Goal: Information Seeking & Learning: Compare options

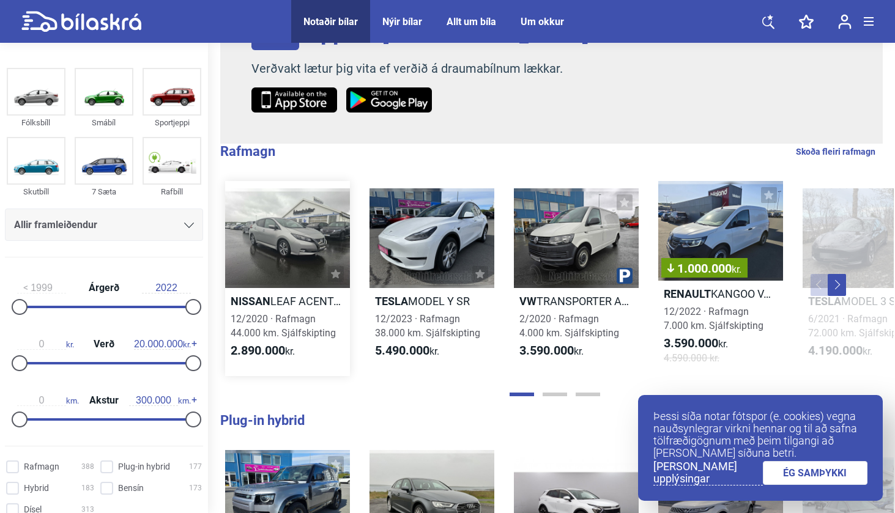
scroll to position [147, 0]
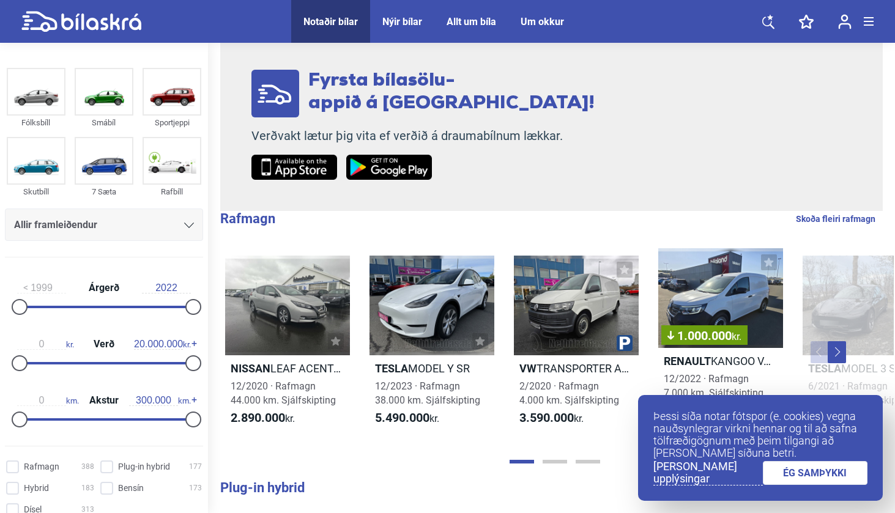
click at [342, 26] on div "Notaðir bílar" at bounding box center [330, 22] width 54 height 12
click at [168, 187] on div "Rafbíll" at bounding box center [172, 192] width 59 height 14
checkbox input "true"
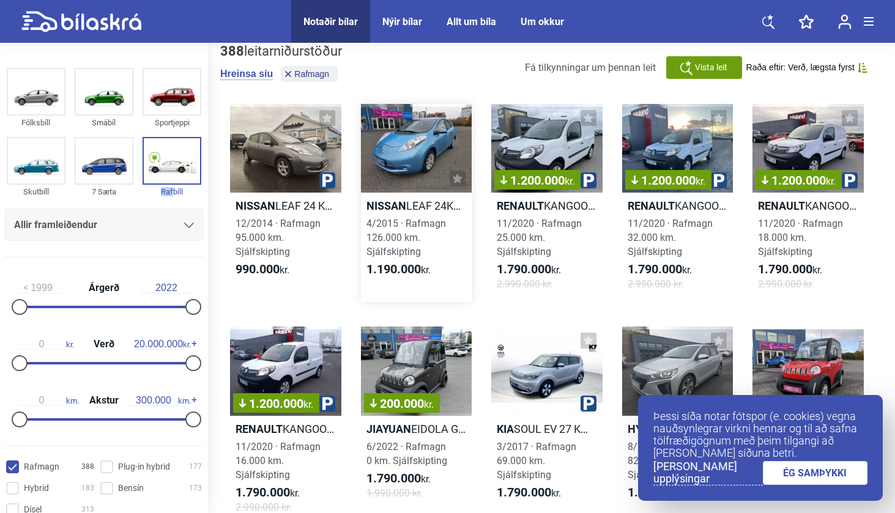
scroll to position [28, 0]
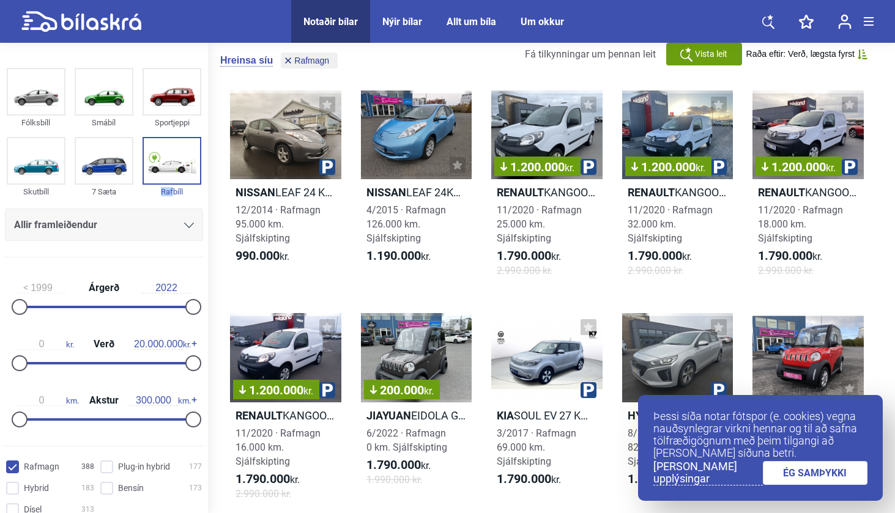
click at [801, 476] on link "ÉG SAMÞYKKI" at bounding box center [815, 473] width 105 height 24
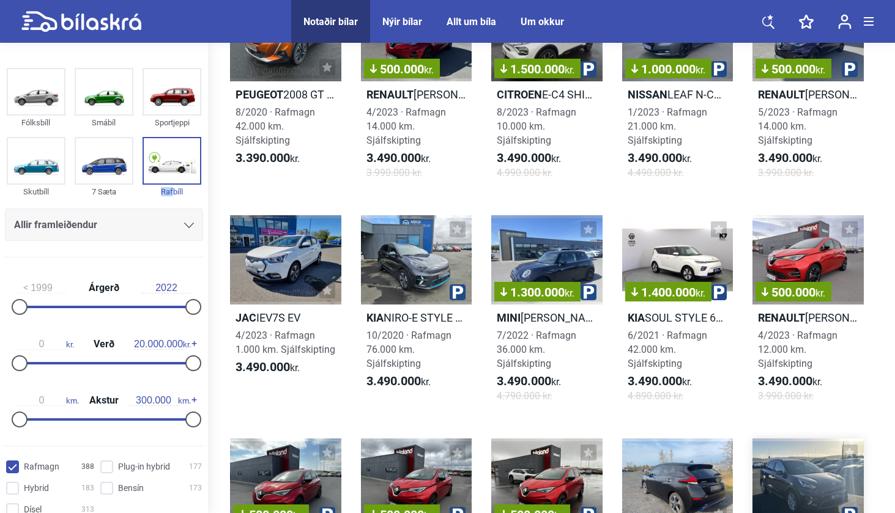
scroll to position [1983, 0]
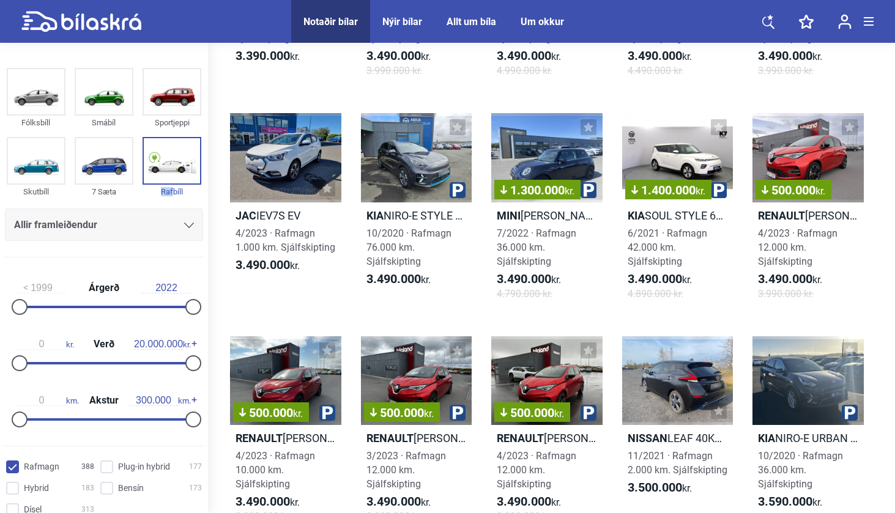
click at [774, 16] on icon at bounding box center [768, 21] width 12 height 15
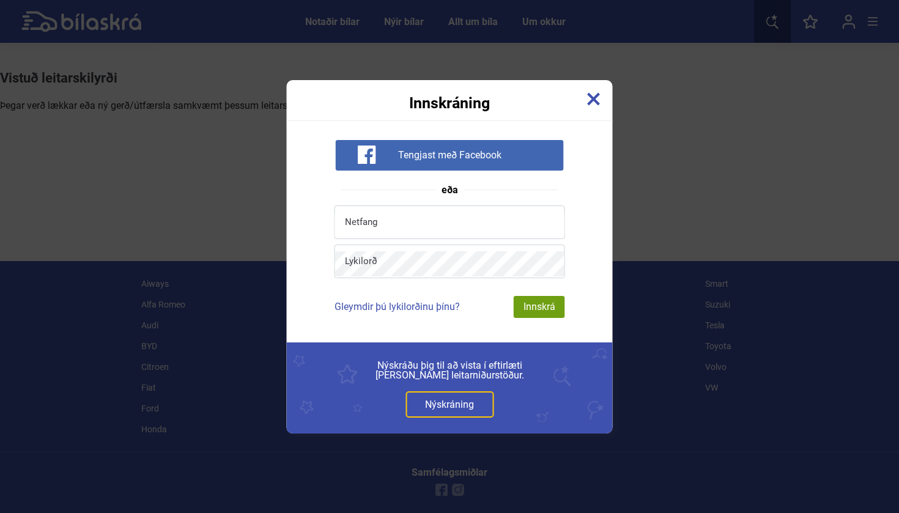
click at [590, 101] on img at bounding box center [593, 98] width 13 height 13
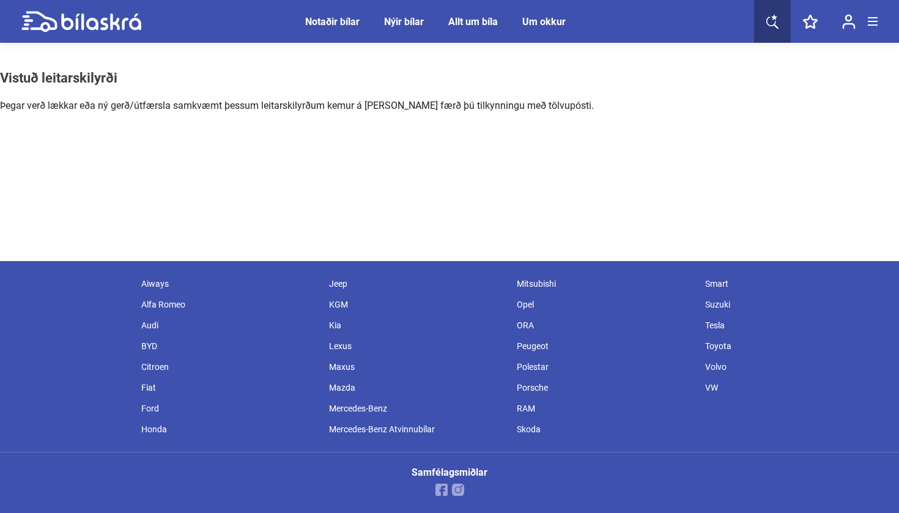
click at [327, 28] on span "Notaðir bílar" at bounding box center [332, 21] width 79 height 43
click at [337, 13] on span "Notaðir bílar" at bounding box center [332, 21] width 79 height 43
click at [336, 18] on div "Notaðir bílar" at bounding box center [332, 22] width 54 height 12
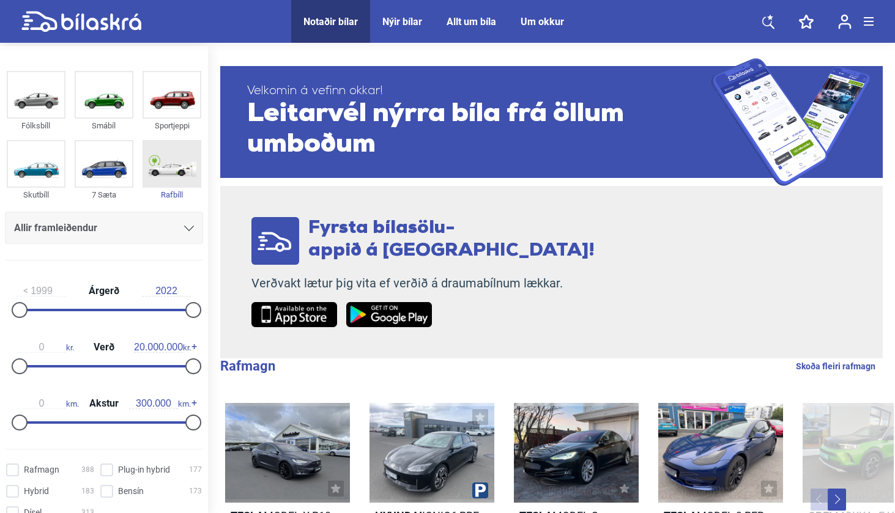
click at [171, 151] on img at bounding box center [172, 163] width 56 height 45
checkbox input "true"
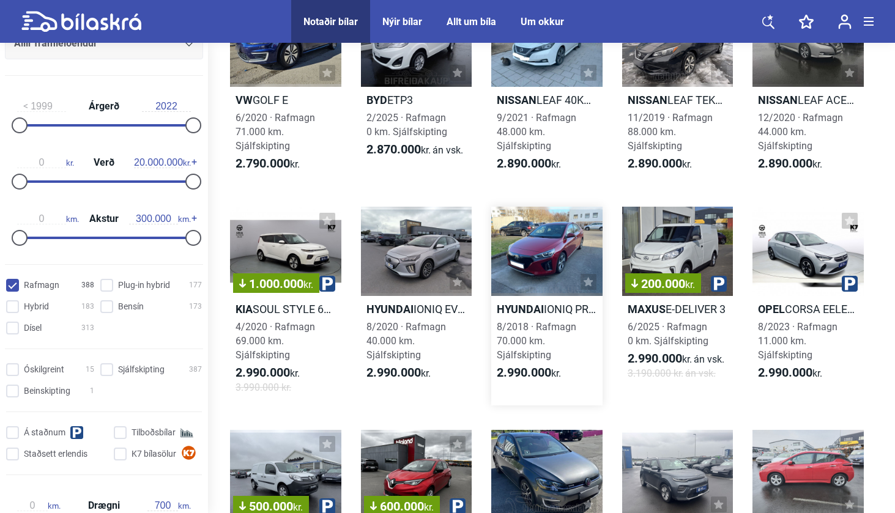
scroll to position [1014, 0]
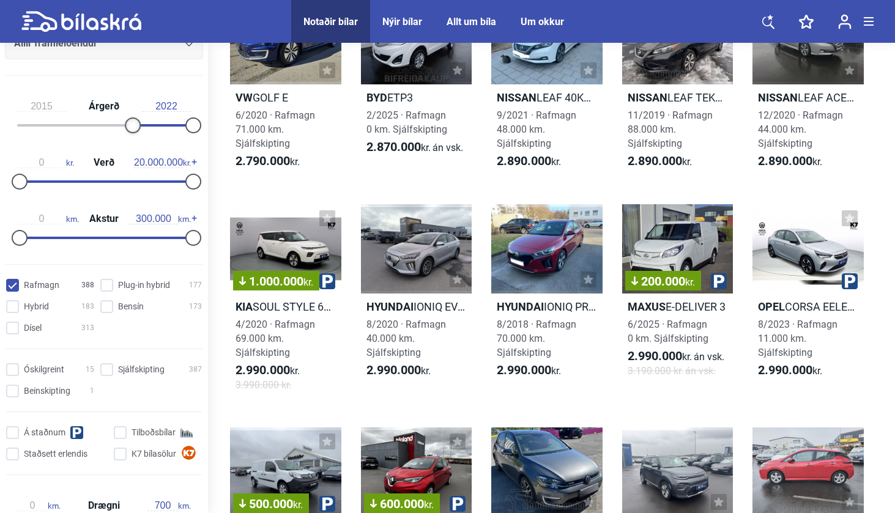
type input "2016"
drag, startPoint x: 21, startPoint y: 125, endPoint x: 147, endPoint y: 126, distance: 126.0
click at [147, 126] on div at bounding box center [148, 125] width 16 height 16
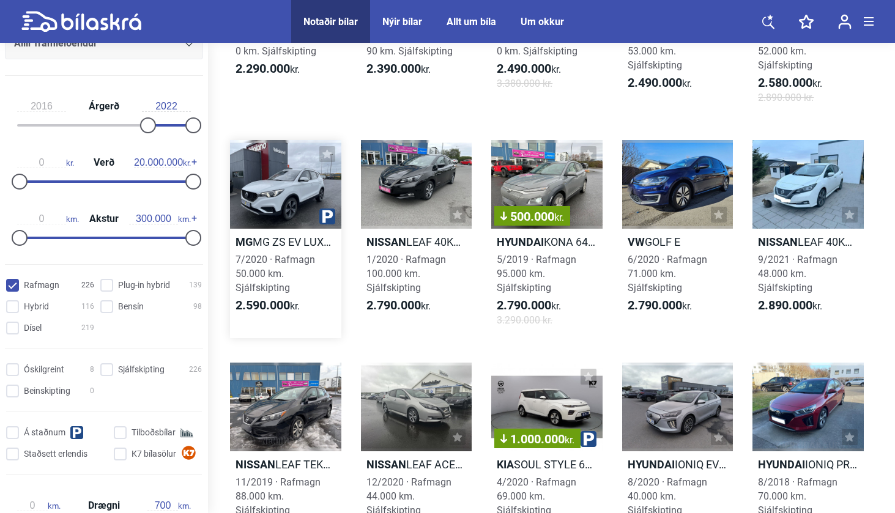
scroll to position [648, 0]
click at [395, 220] on div at bounding box center [416, 183] width 111 height 89
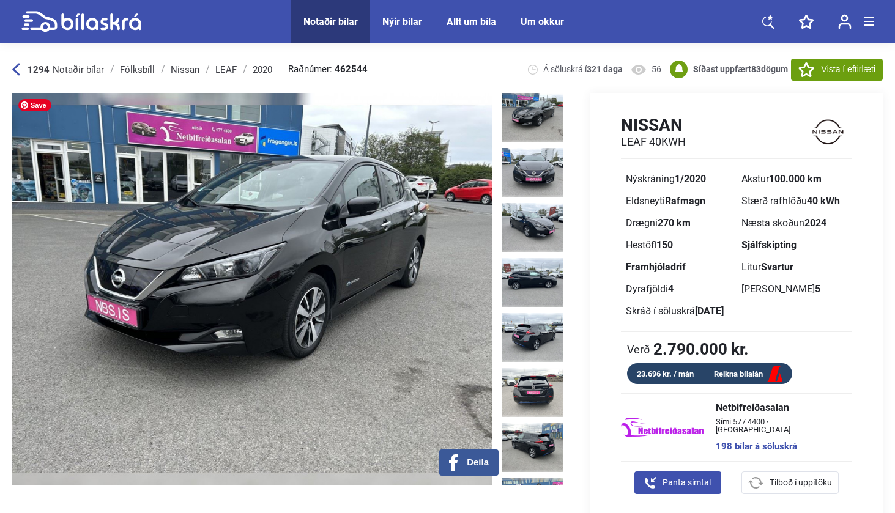
click at [388, 221] on img at bounding box center [252, 289] width 480 height 393
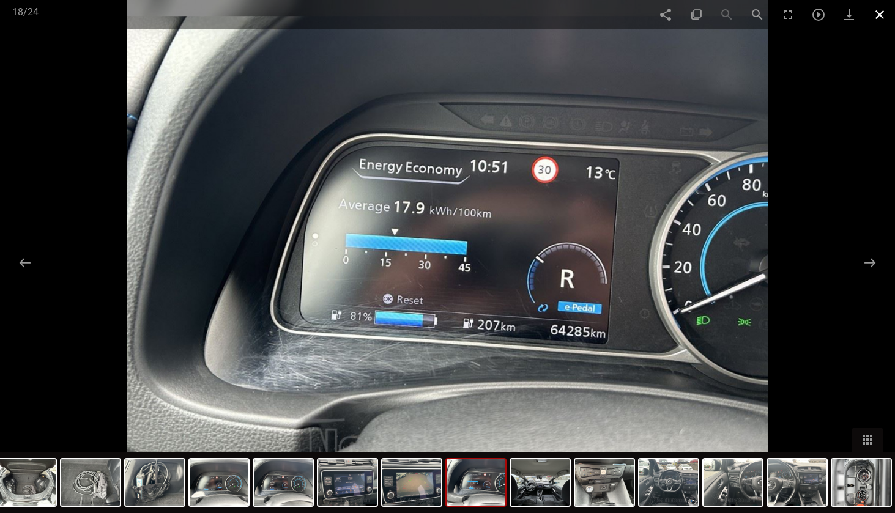
click at [882, 12] on span at bounding box center [879, 14] width 31 height 29
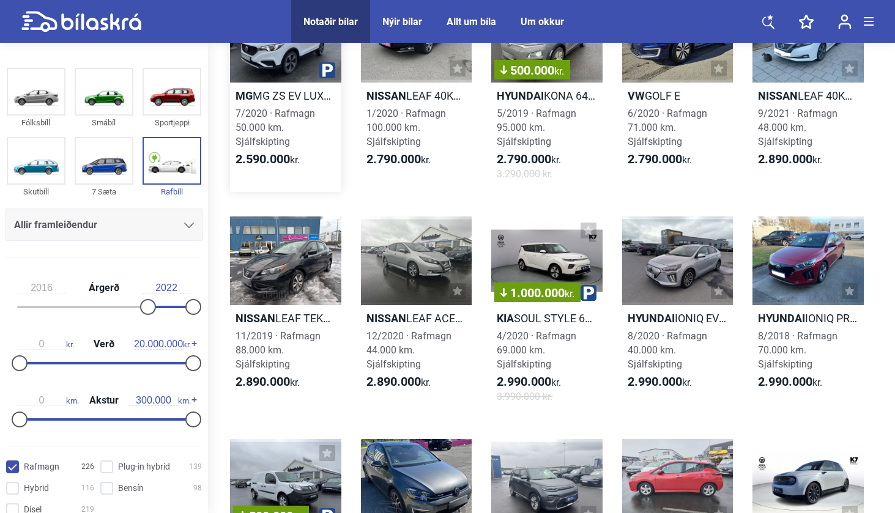
scroll to position [807, 0]
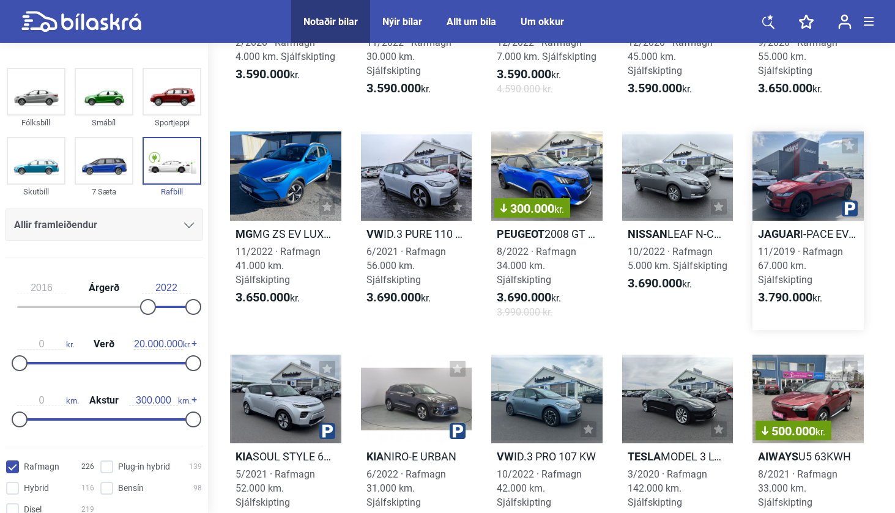
click at [792, 188] on div at bounding box center [808, 176] width 111 height 89
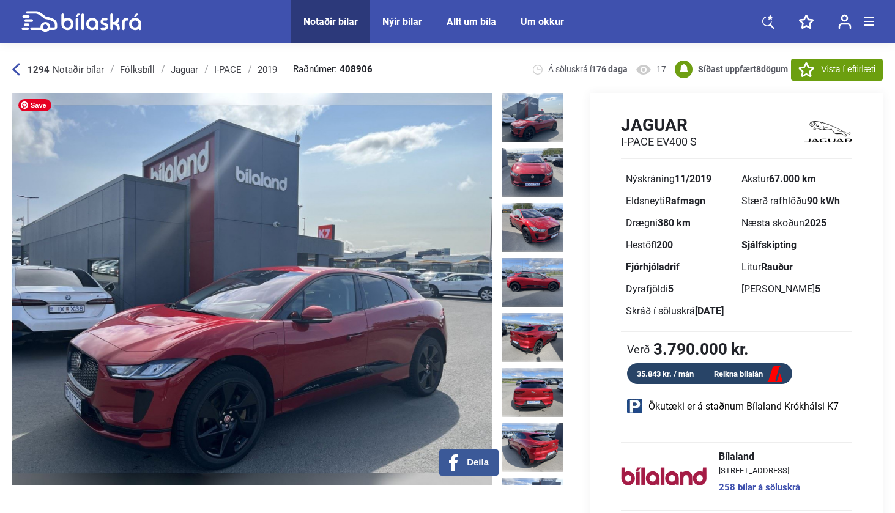
click at [395, 239] on img at bounding box center [252, 289] width 480 height 393
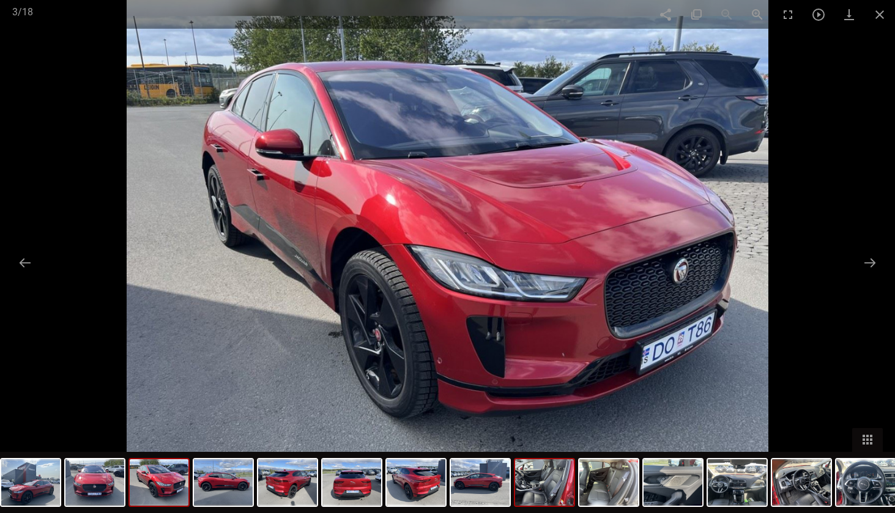
click at [529, 475] on img at bounding box center [544, 482] width 59 height 46
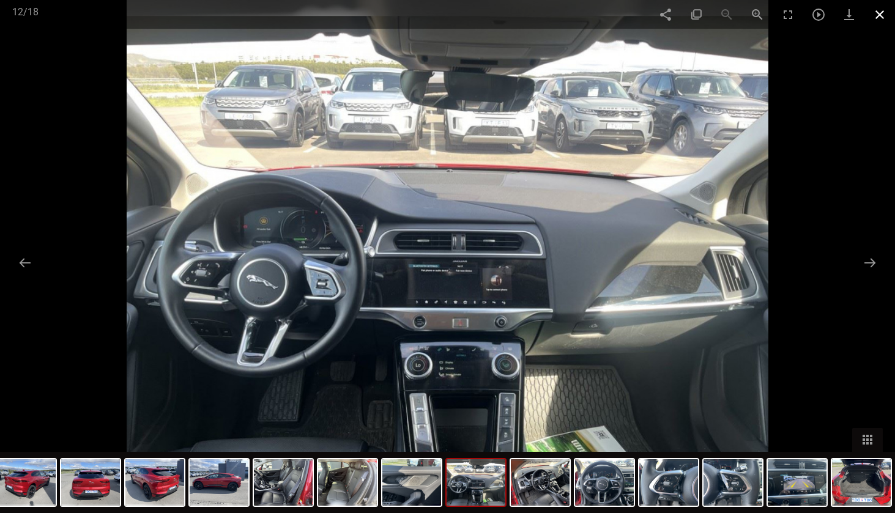
click at [886, 17] on span at bounding box center [879, 14] width 31 height 29
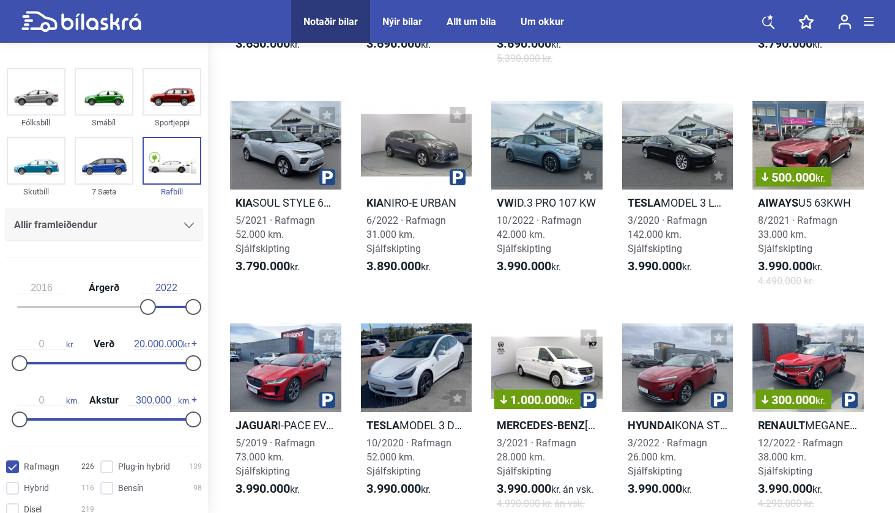
scroll to position [2206, 0]
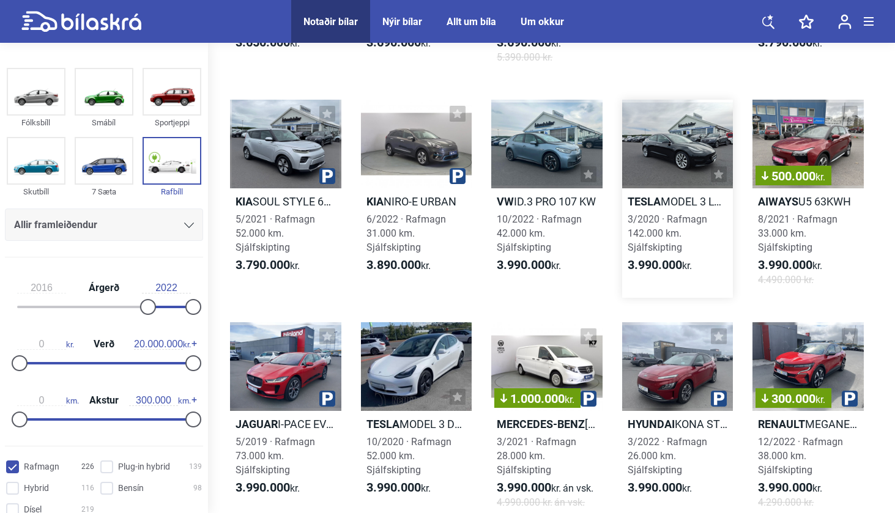
click at [690, 148] on div at bounding box center [677, 144] width 111 height 89
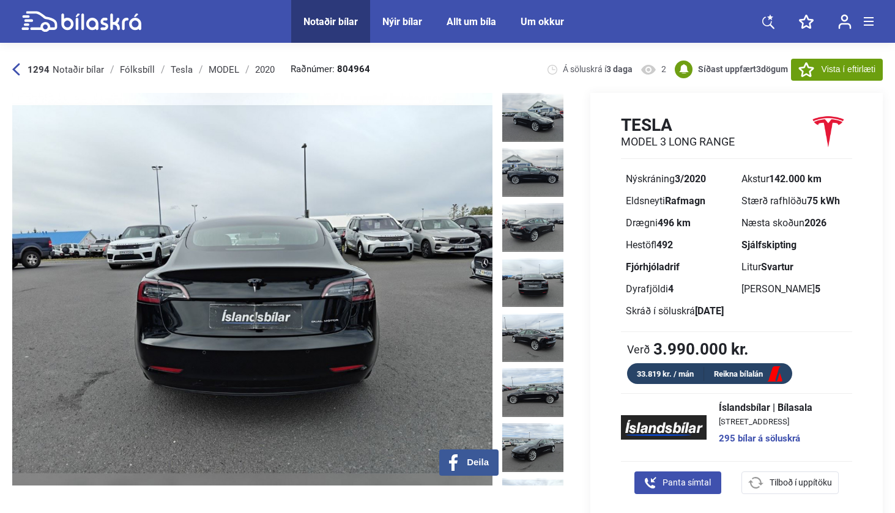
click at [516, 258] on img at bounding box center [532, 282] width 61 height 49
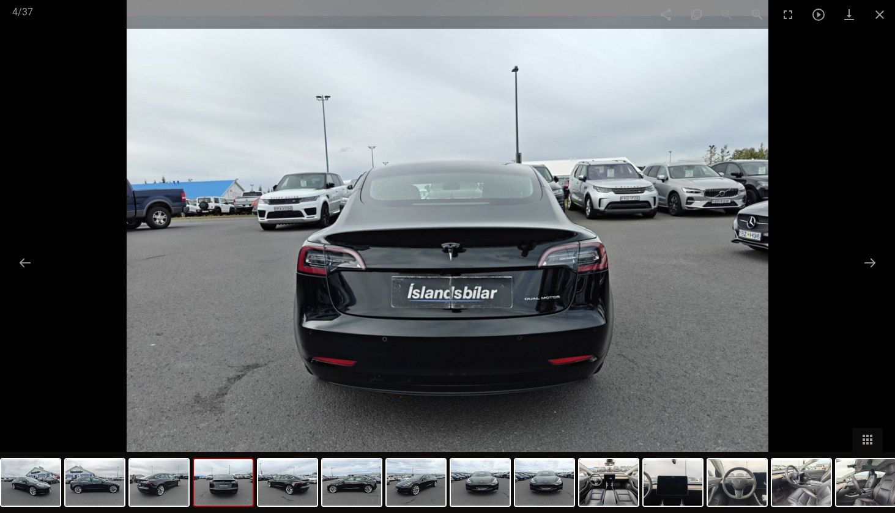
scroll to position [553, 0]
click at [590, 472] on img at bounding box center [608, 482] width 59 height 46
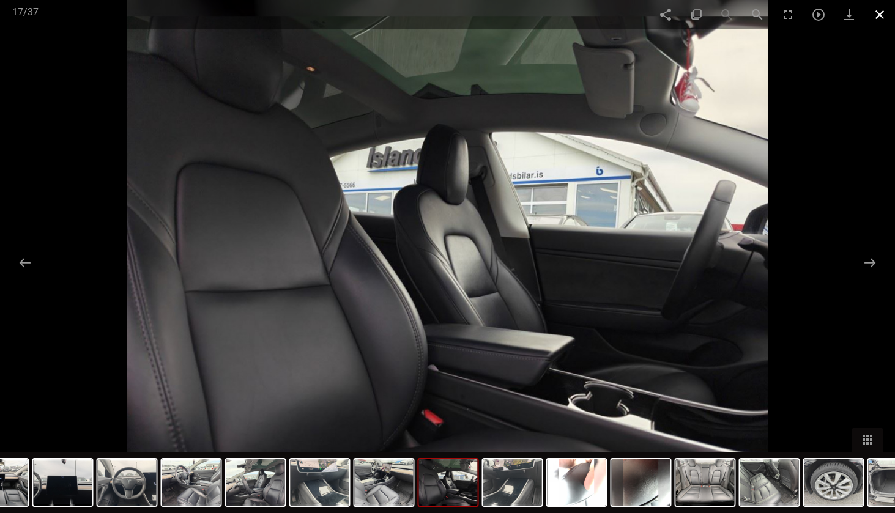
click at [886, 19] on span at bounding box center [879, 14] width 31 height 29
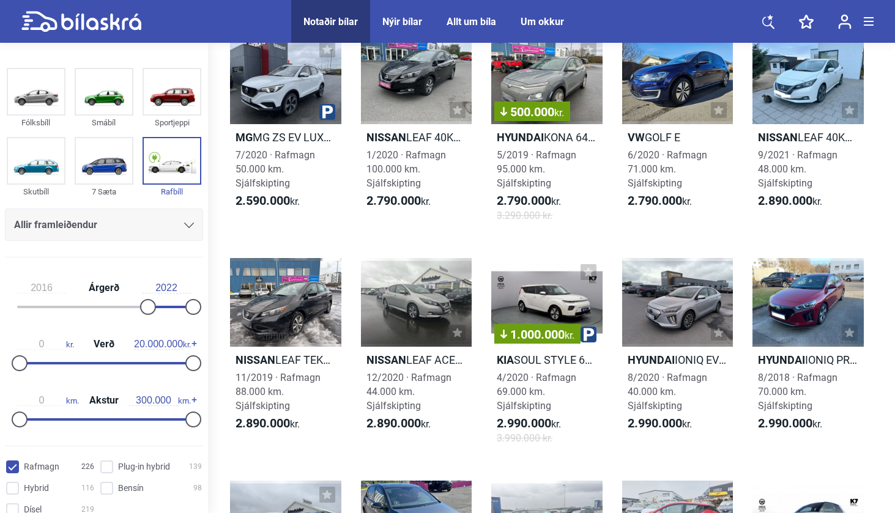
scroll to position [234, 0]
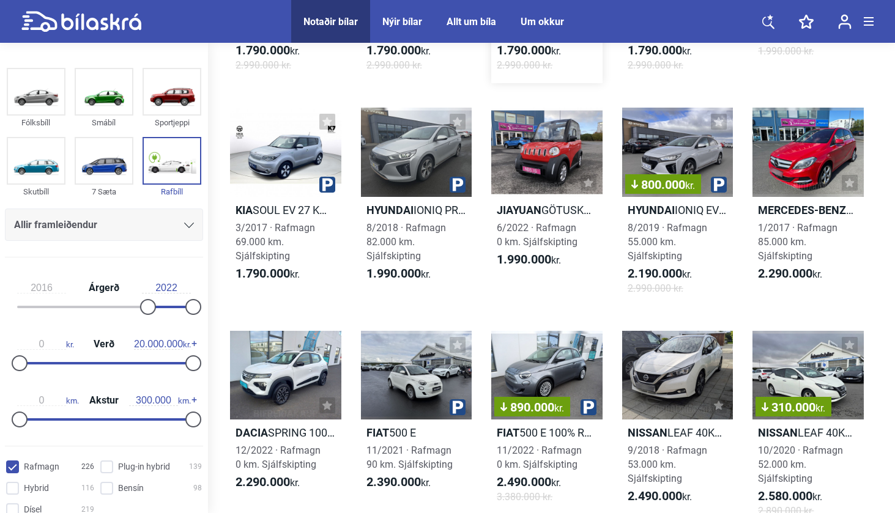
type input "1999"
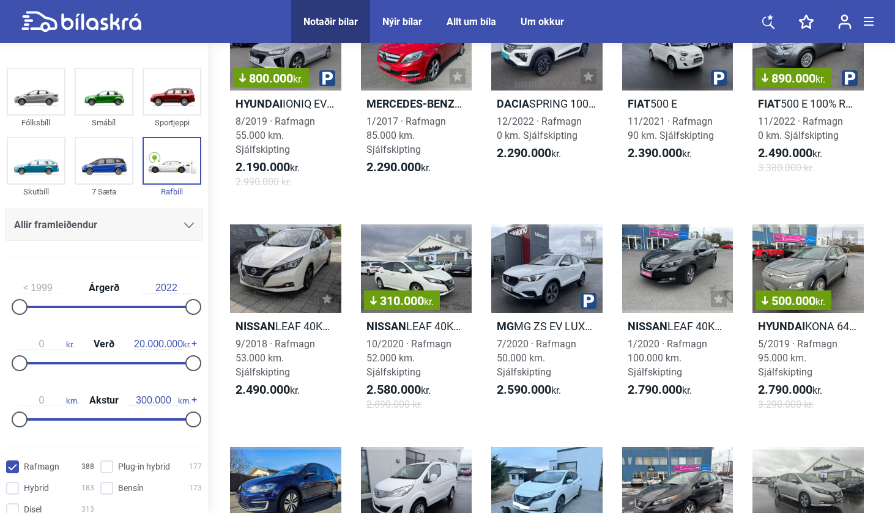
scroll to position [535, 0]
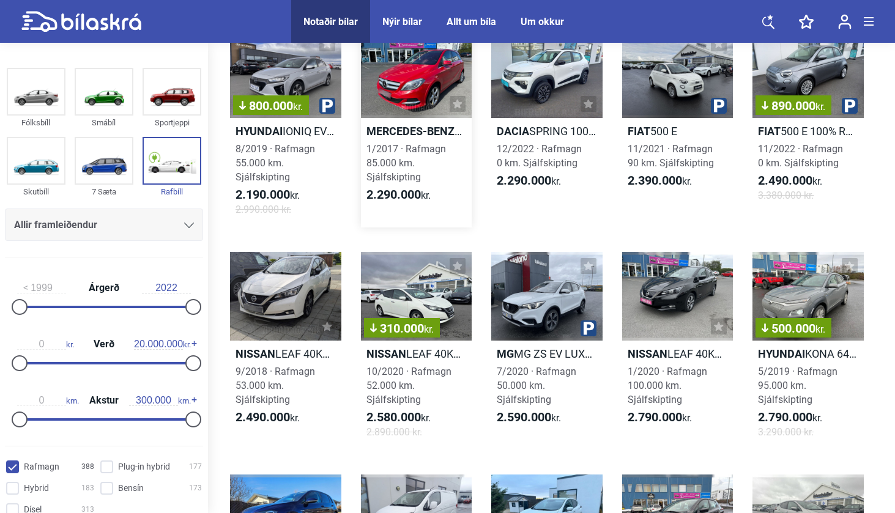
click at [425, 80] on div at bounding box center [416, 73] width 111 height 89
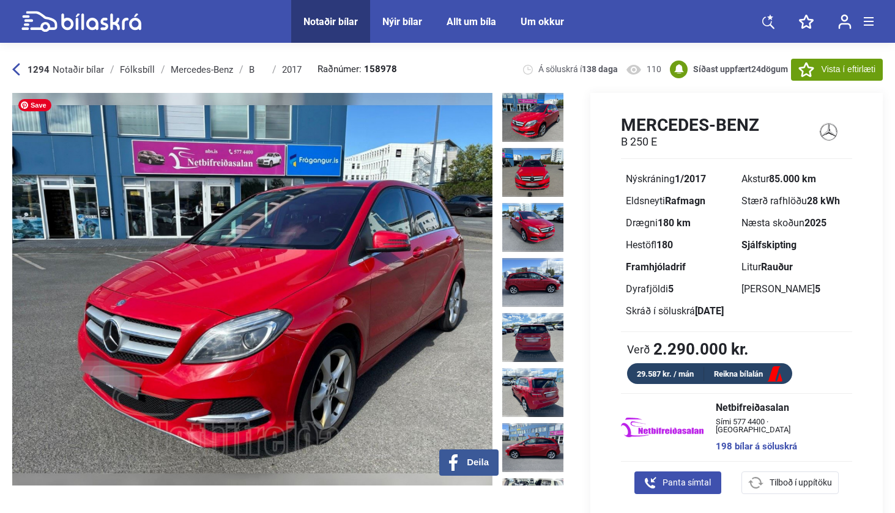
click at [369, 252] on img at bounding box center [252, 289] width 480 height 393
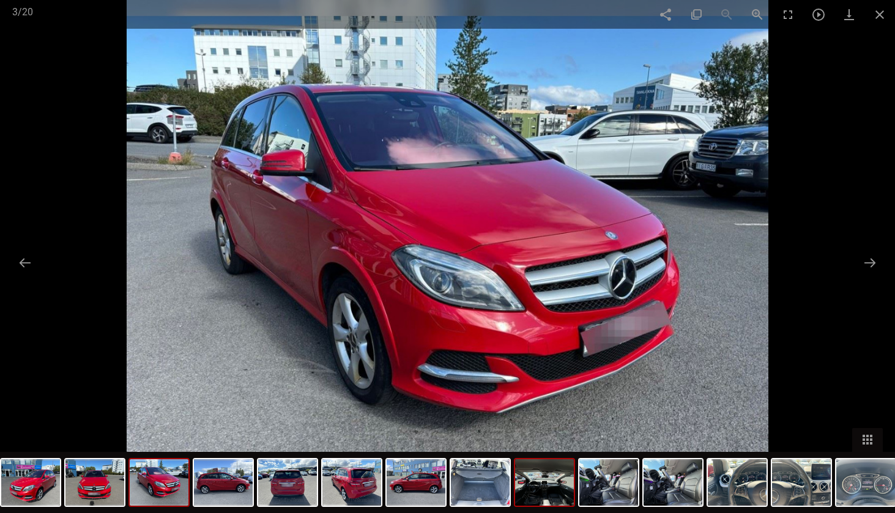
click at [568, 485] on img at bounding box center [544, 482] width 59 height 46
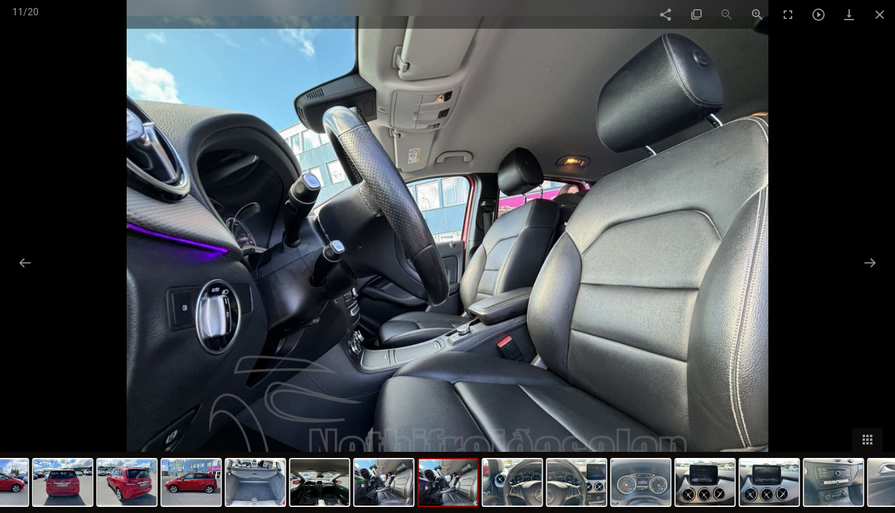
scroll to position [535, 0]
checkbox input "false"
click at [882, 22] on span at bounding box center [879, 14] width 31 height 29
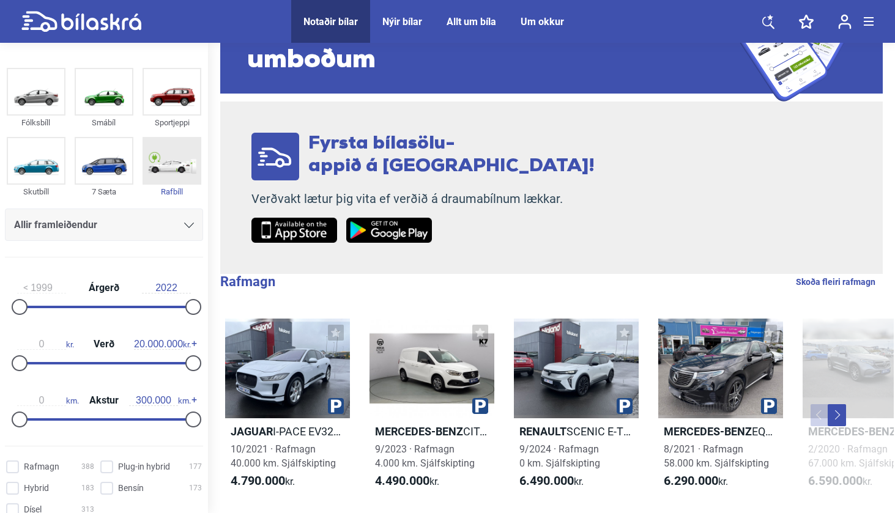
scroll to position [94, 0]
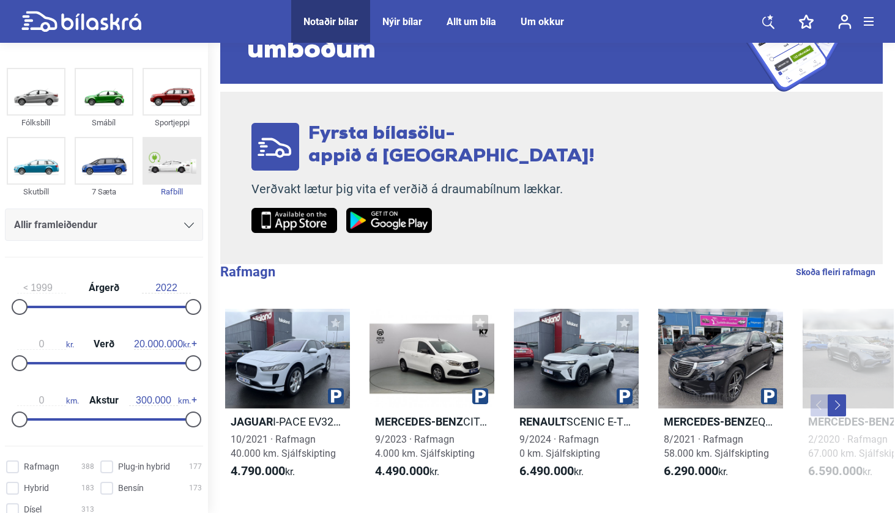
click at [163, 167] on img at bounding box center [172, 160] width 56 height 45
checkbox input "true"
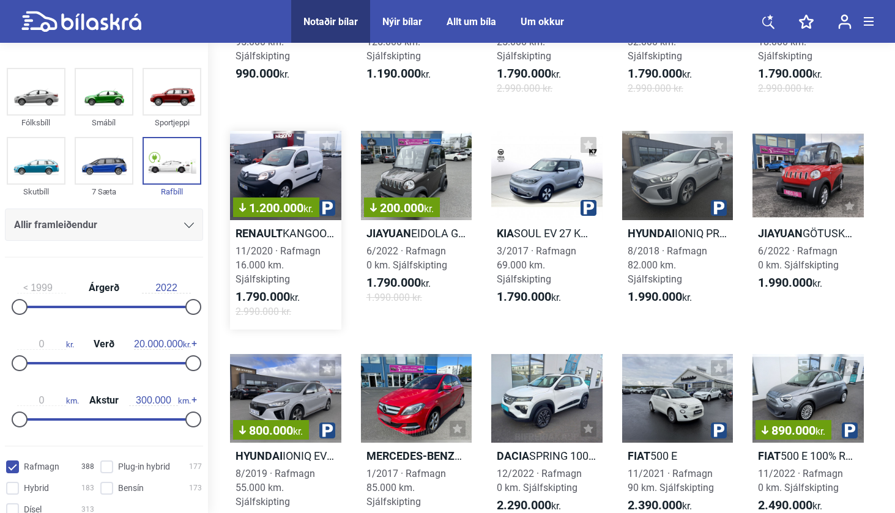
scroll to position [214, 0]
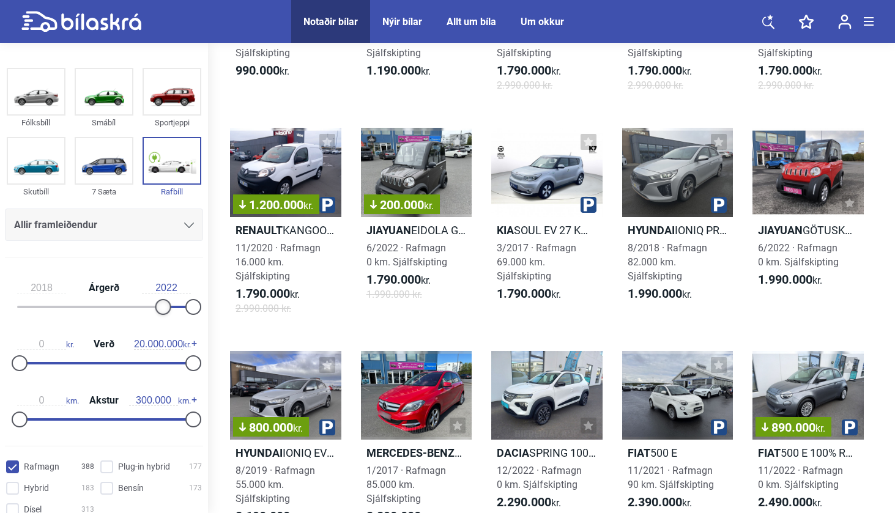
type input "2017"
drag, startPoint x: 16, startPoint y: 306, endPoint x: 147, endPoint y: 311, distance: 131.6
click at [147, 311] on div at bounding box center [155, 307] width 16 height 16
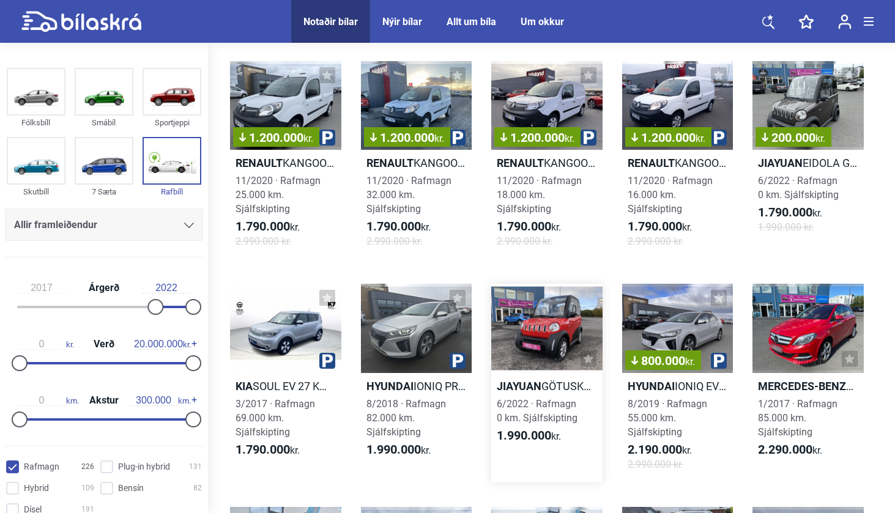
scroll to position [58, 0]
click at [682, 318] on div "800.000 kr." at bounding box center [677, 328] width 111 height 89
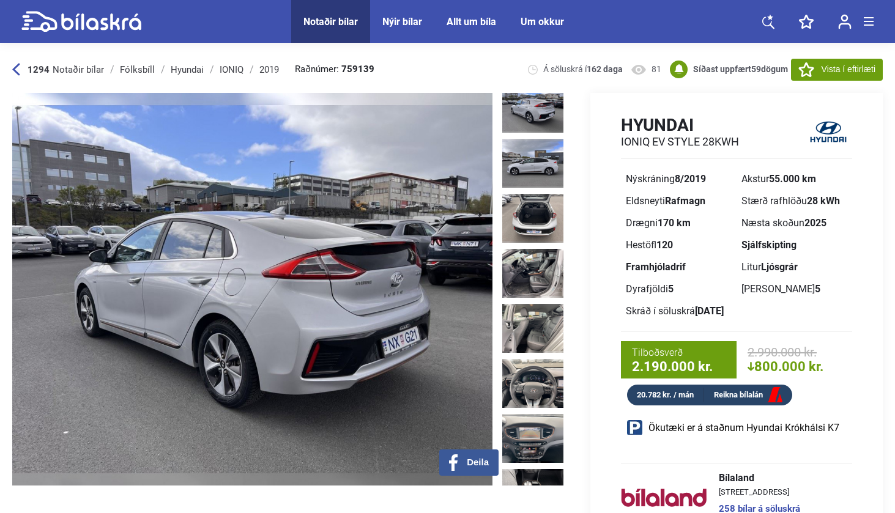
scroll to position [411, 0]
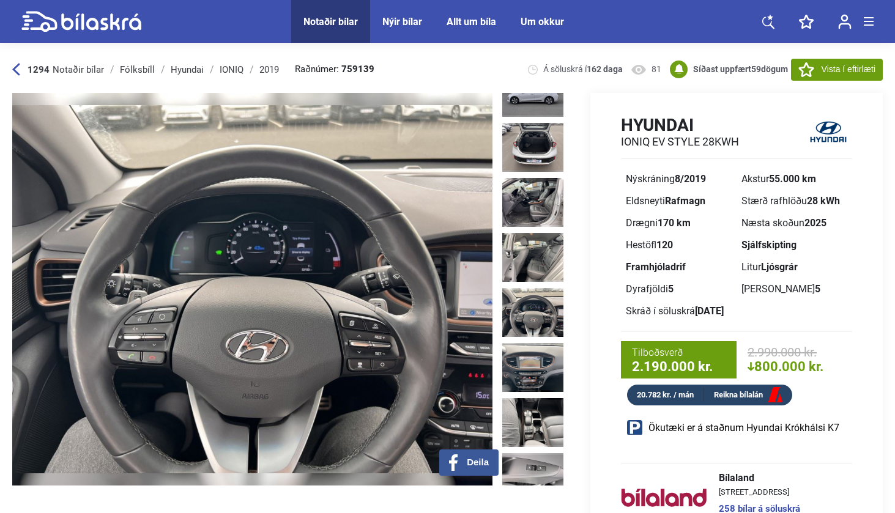
click at [21, 65] on div "1294 Notaðir bílar" at bounding box center [58, 70] width 92 height 10
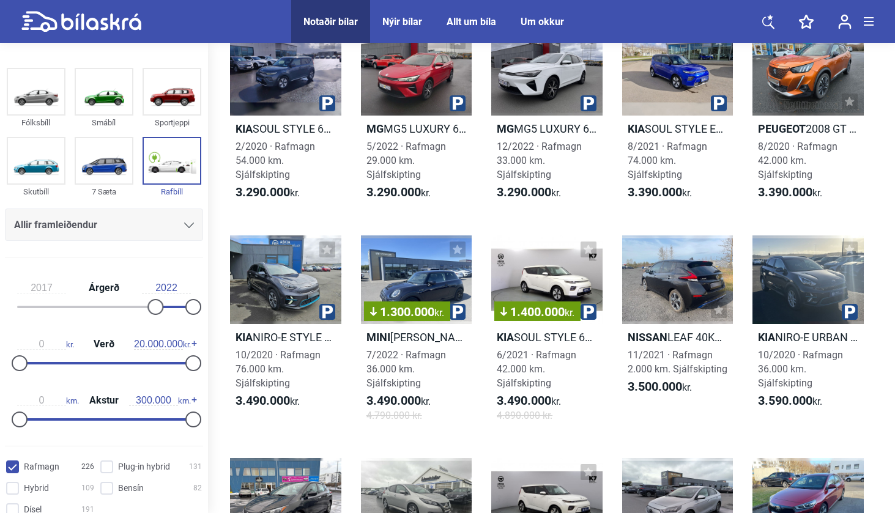
scroll to position [1414, 0]
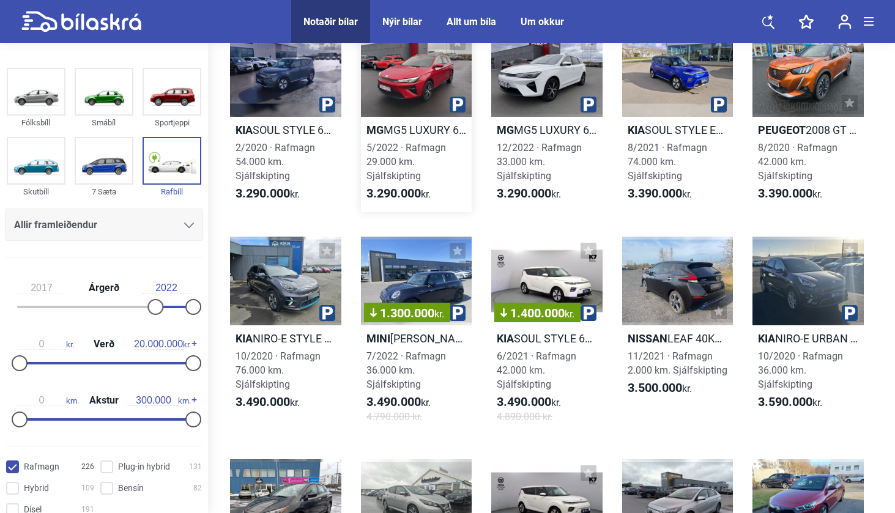
click at [412, 75] on div at bounding box center [416, 72] width 111 height 89
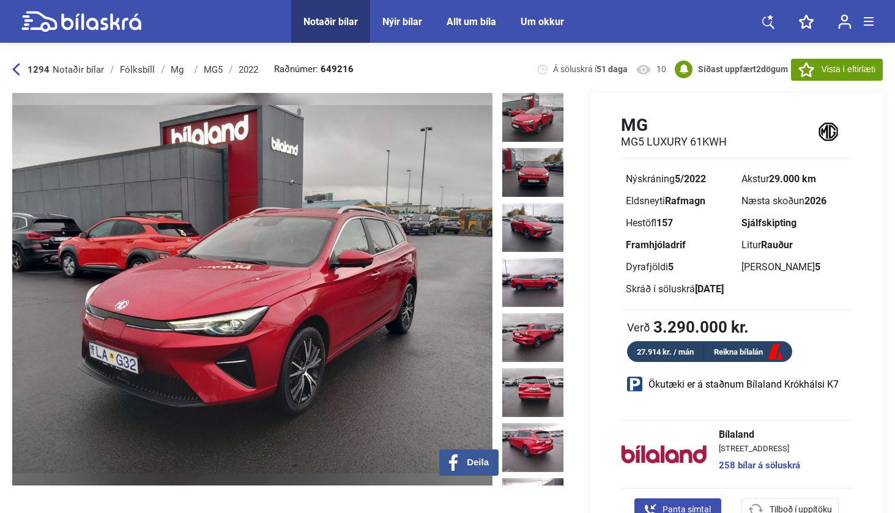
click at [17, 71] on icon at bounding box center [16, 69] width 8 height 13
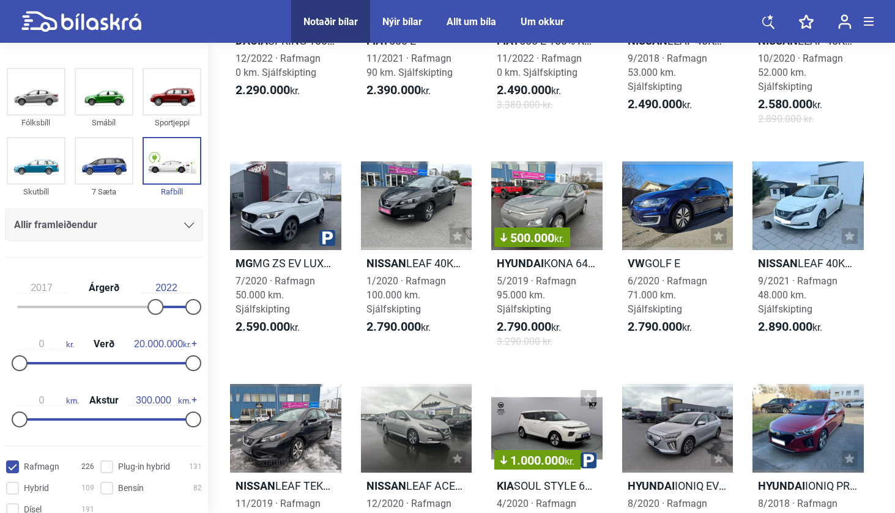
scroll to position [415, 0]
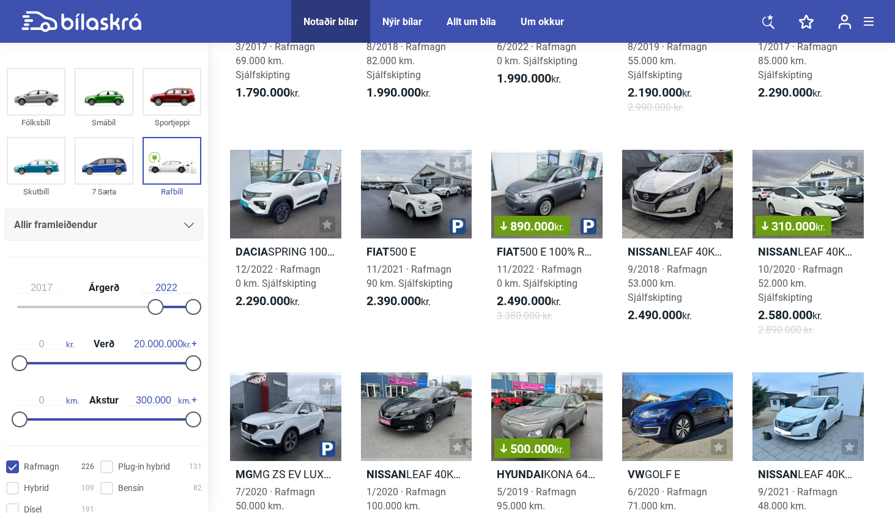
type input "1999"
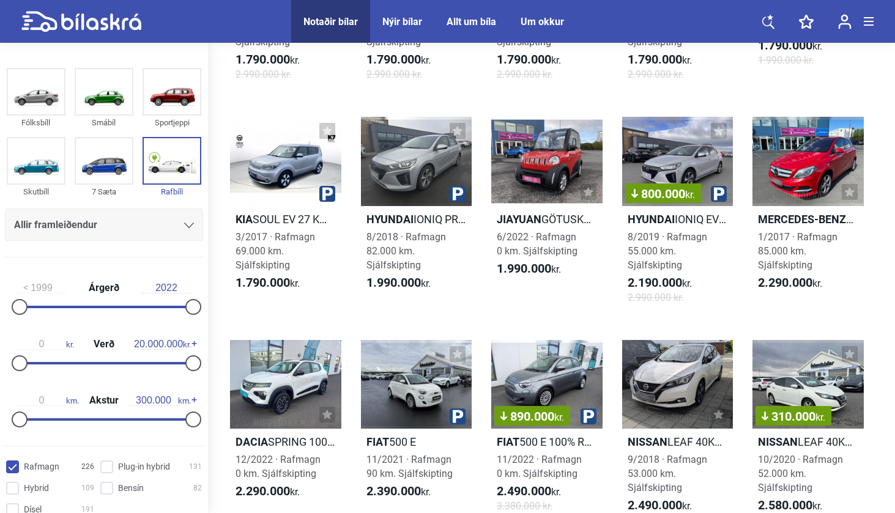
scroll to position [214, 0]
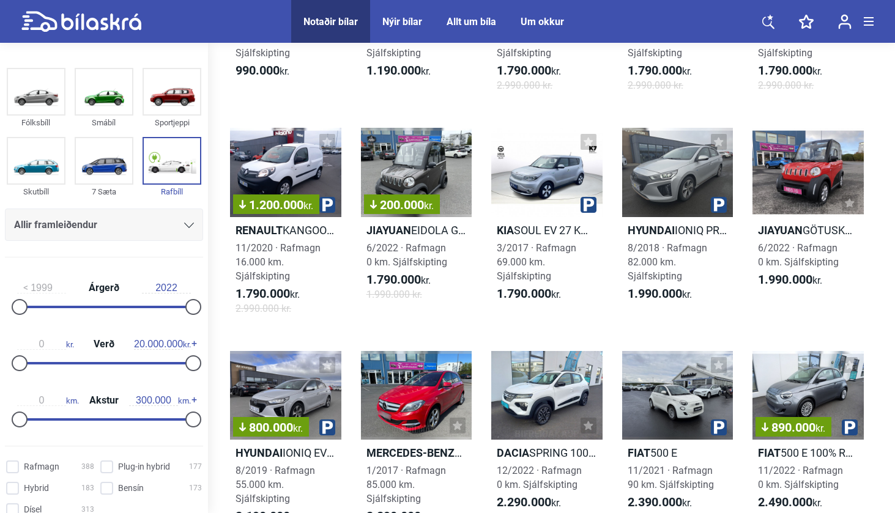
checkbox input "false"
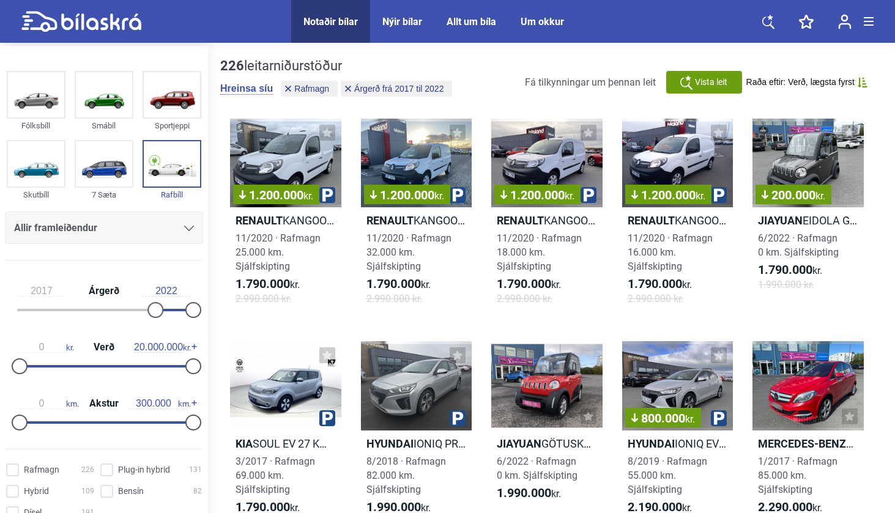
type input "1999"
checkbox input "false"
